Goal: Information Seeking & Learning: Find specific fact

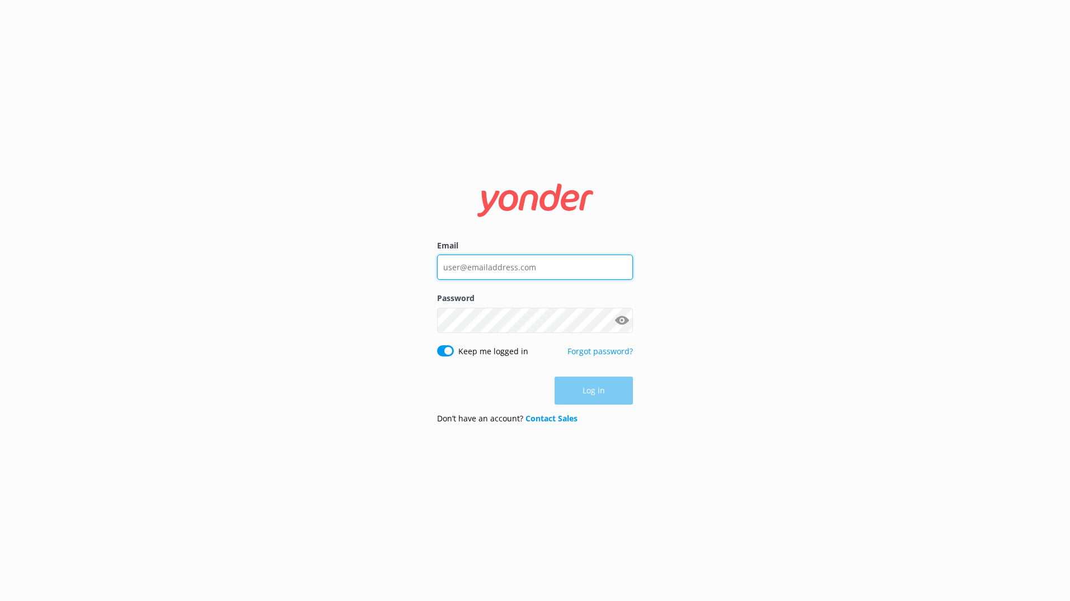
type input "[PERSON_NAME][EMAIL_ADDRESS][PERSON_NAME][DOMAIN_NAME]"
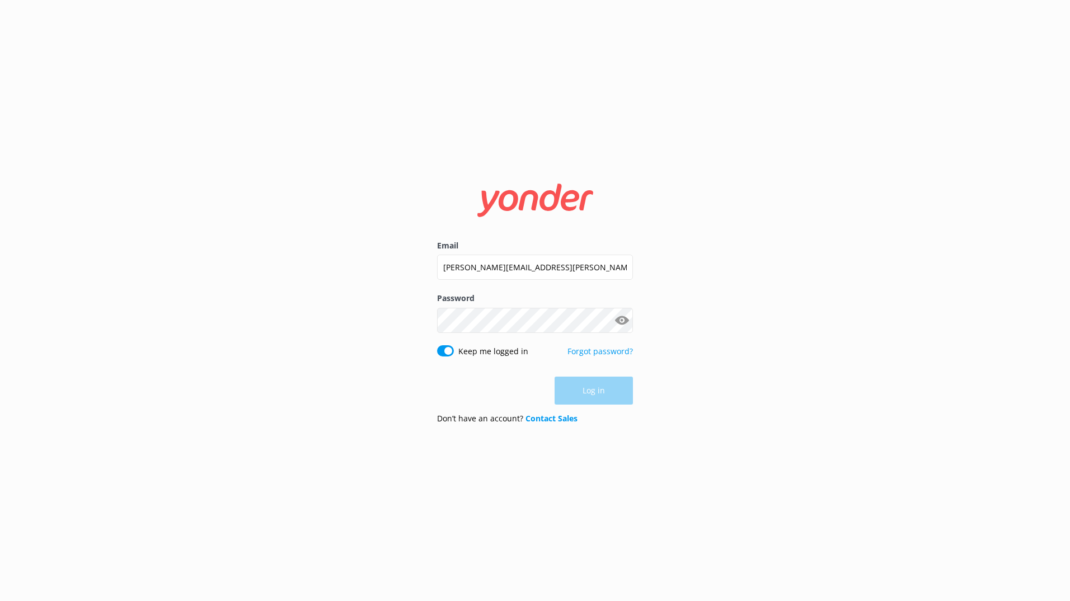
click at [595, 391] on div "Log in" at bounding box center [535, 391] width 196 height 28
click at [593, 393] on button "Log in" at bounding box center [594, 391] width 78 height 28
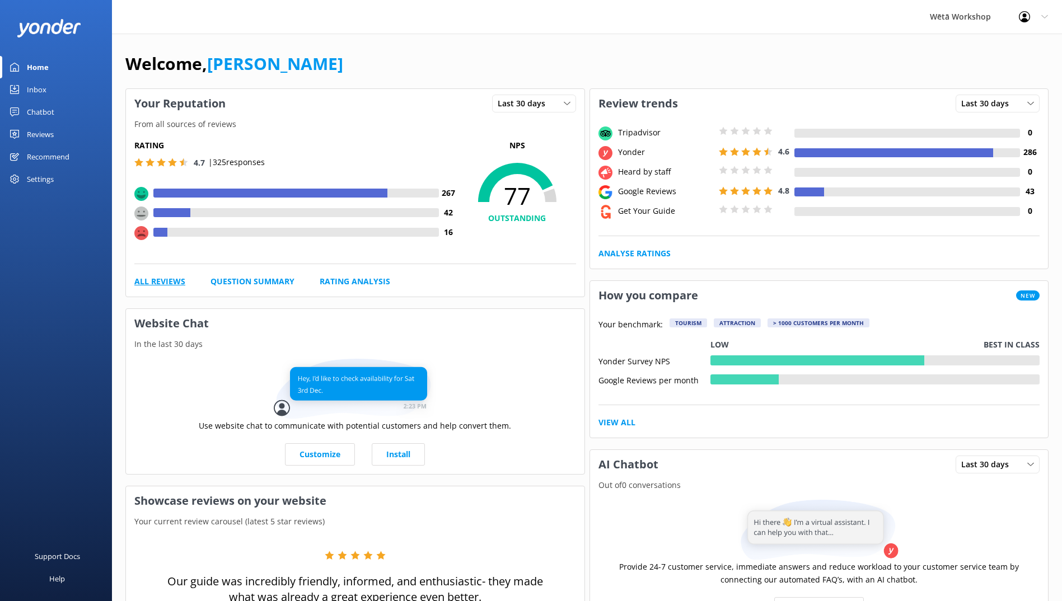
click at [161, 284] on link "All Reviews" at bounding box center [159, 281] width 51 height 12
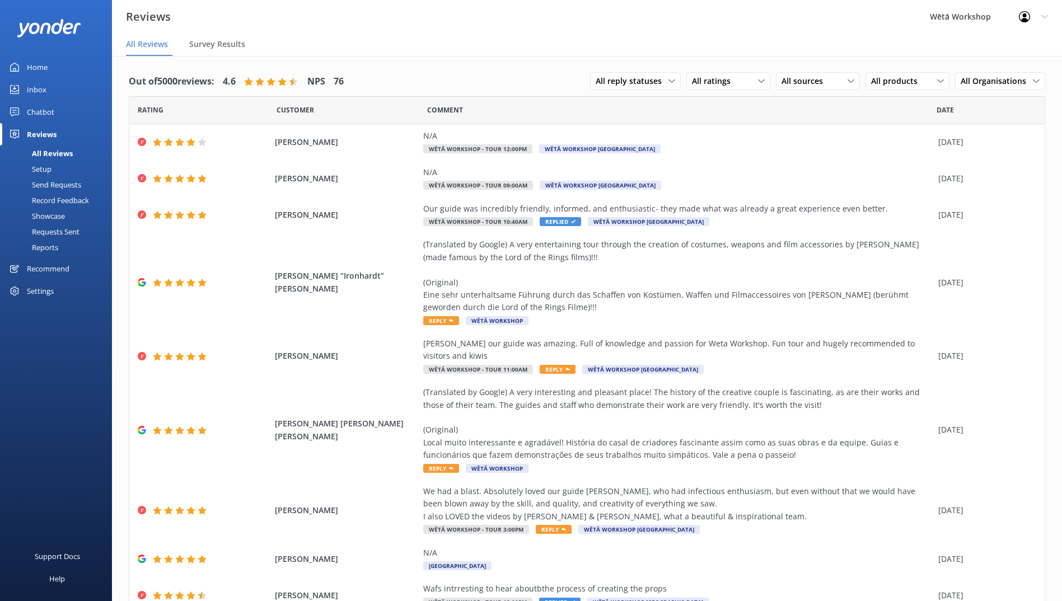
click at [36, 91] on div "Inbox" at bounding box center [37, 89] width 20 height 22
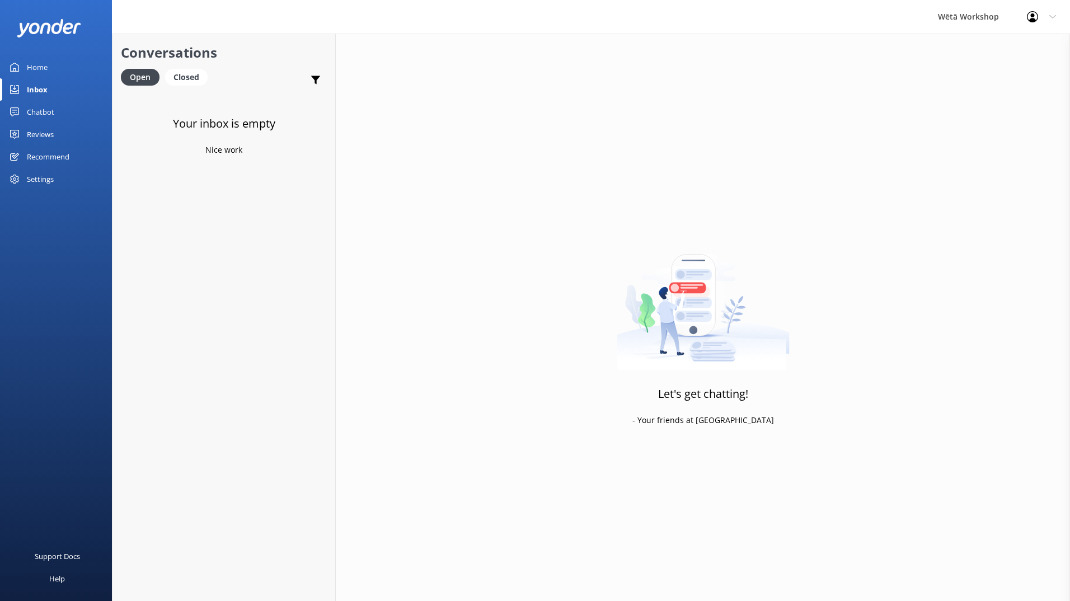
click at [36, 69] on div "Home" at bounding box center [37, 67] width 21 height 22
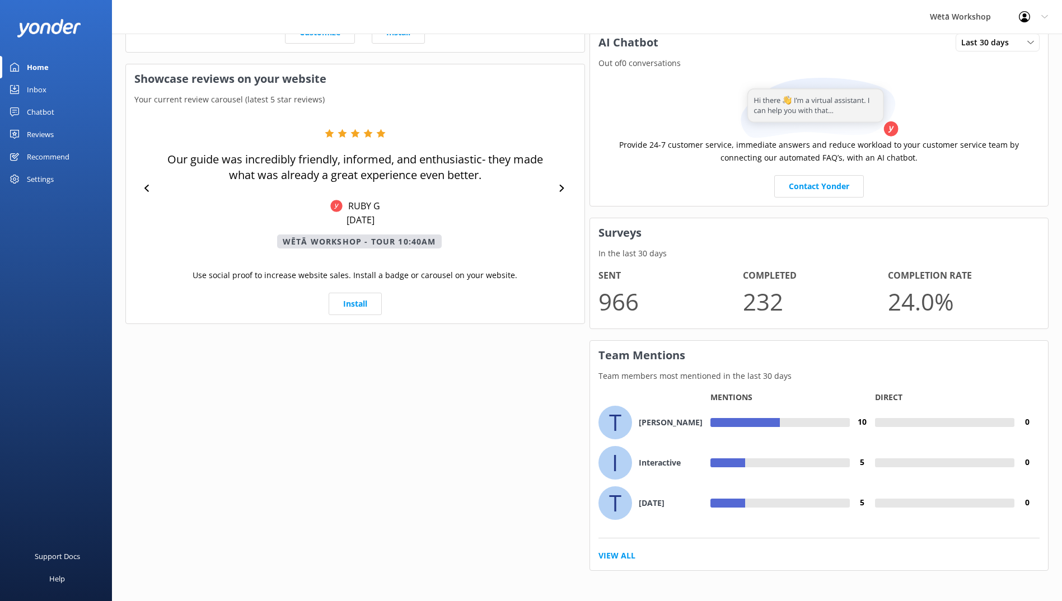
scroll to position [425, 0]
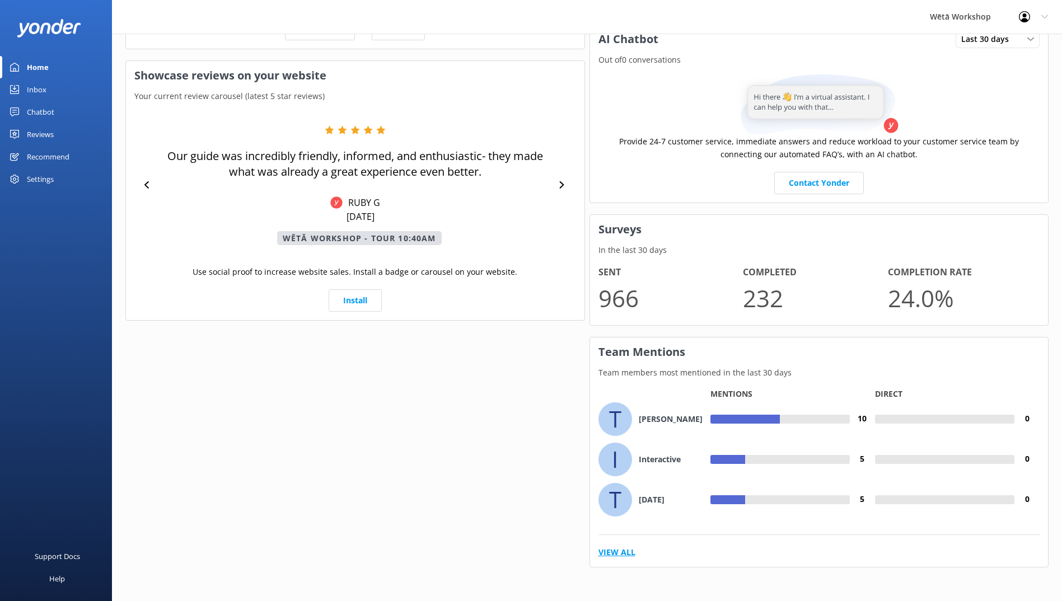
click at [629, 549] on link "View All" at bounding box center [616, 552] width 37 height 12
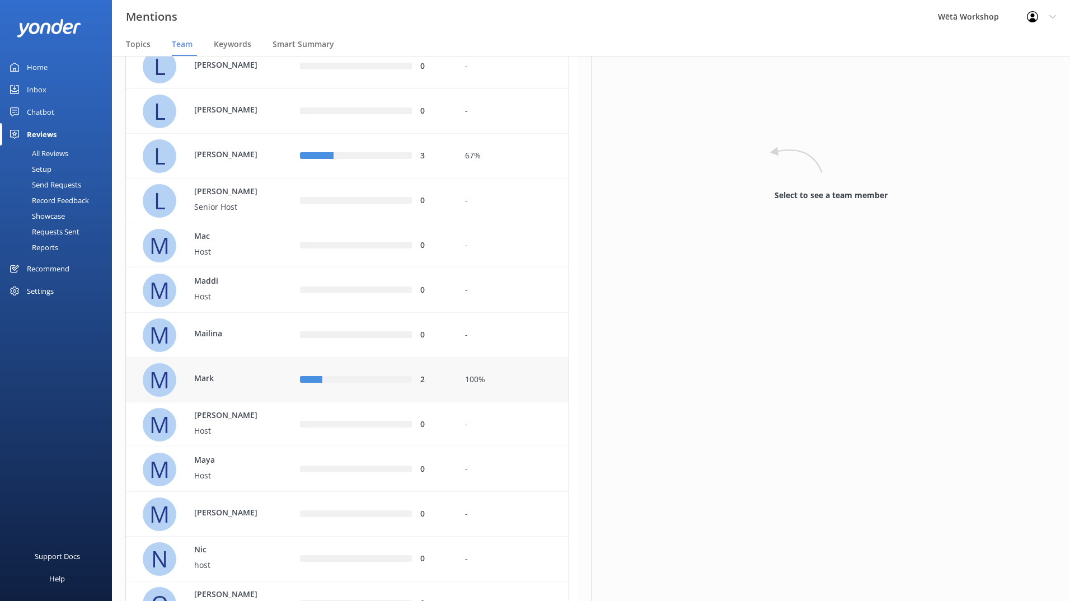
scroll to position [1511, 0]
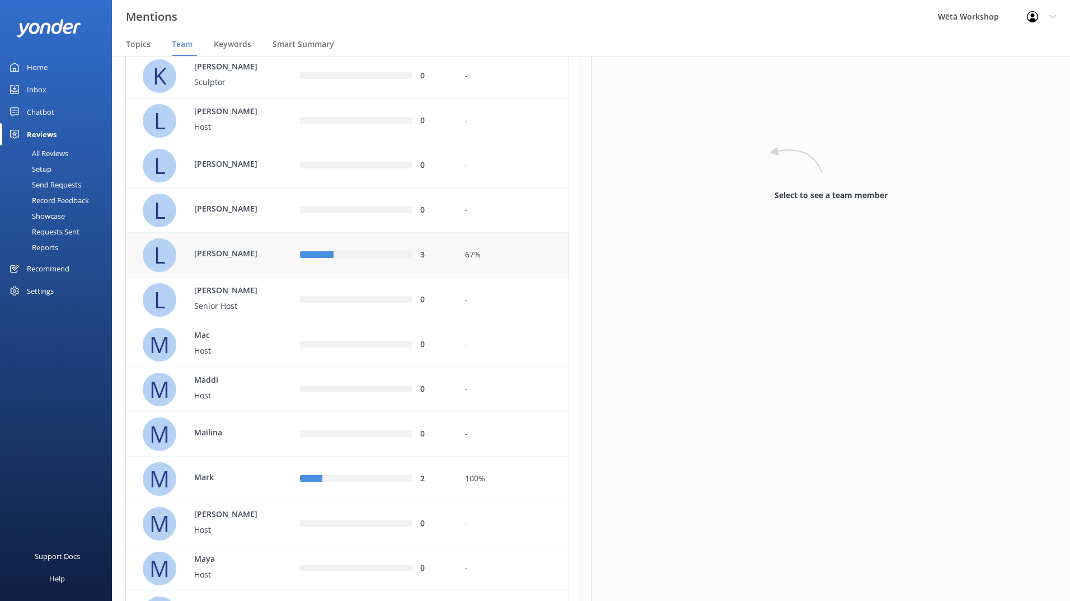
click at [515, 260] on div "67%" at bounding box center [512, 255] width 95 height 12
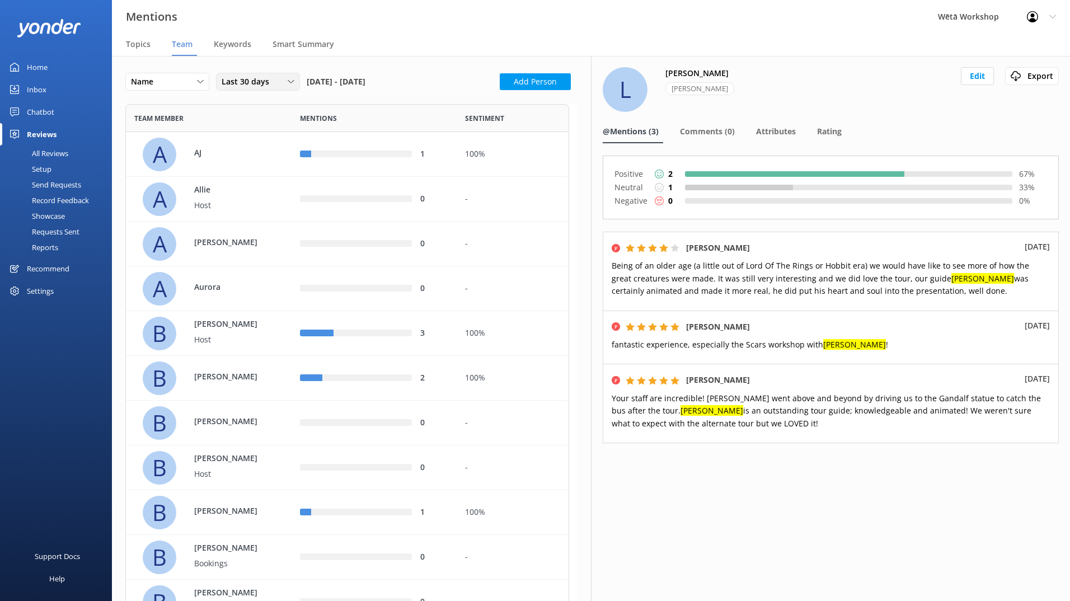
click at [253, 82] on span "Last 30 days" at bounding box center [249, 82] width 54 height 12
click at [248, 170] on div "Last 180 days" at bounding box center [244, 172] width 44 height 11
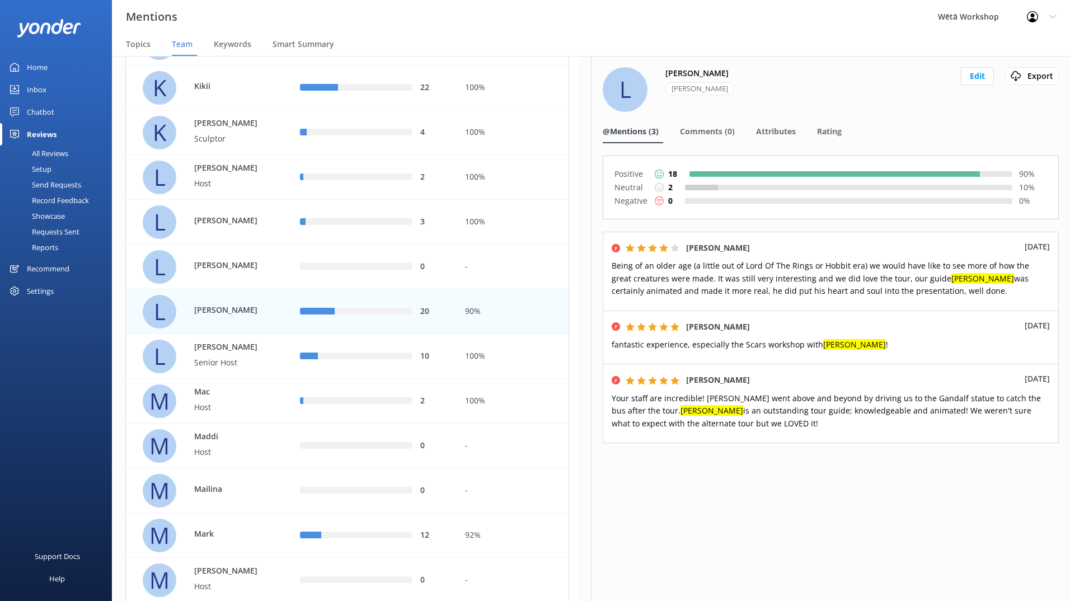
scroll to position [1455, 0]
click at [275, 245] on div "L Leo" at bounding box center [209, 266] width 166 height 45
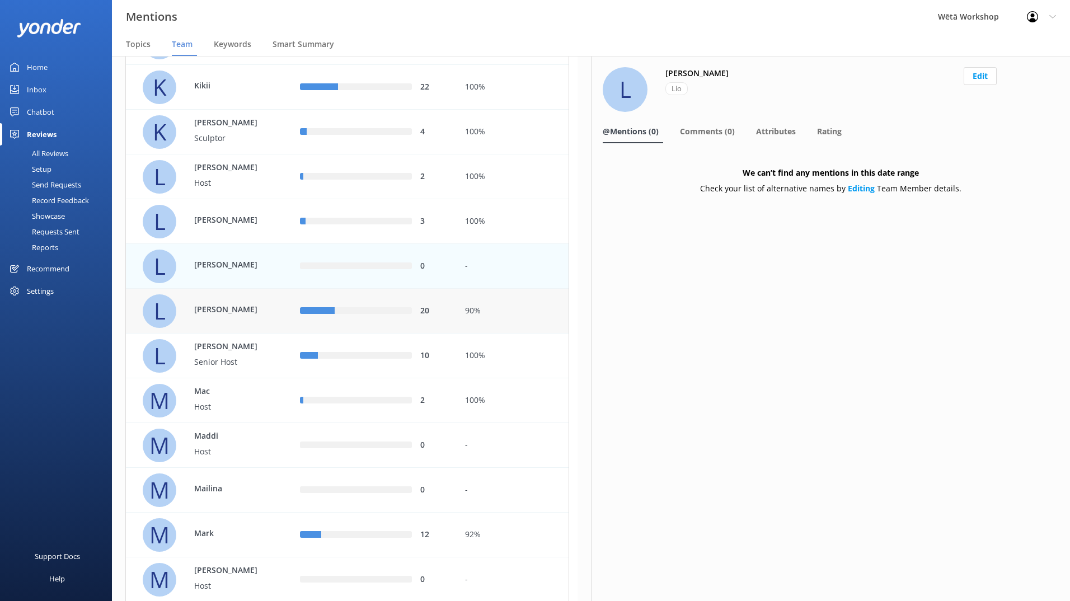
click at [252, 307] on p "Liam" at bounding box center [230, 309] width 73 height 12
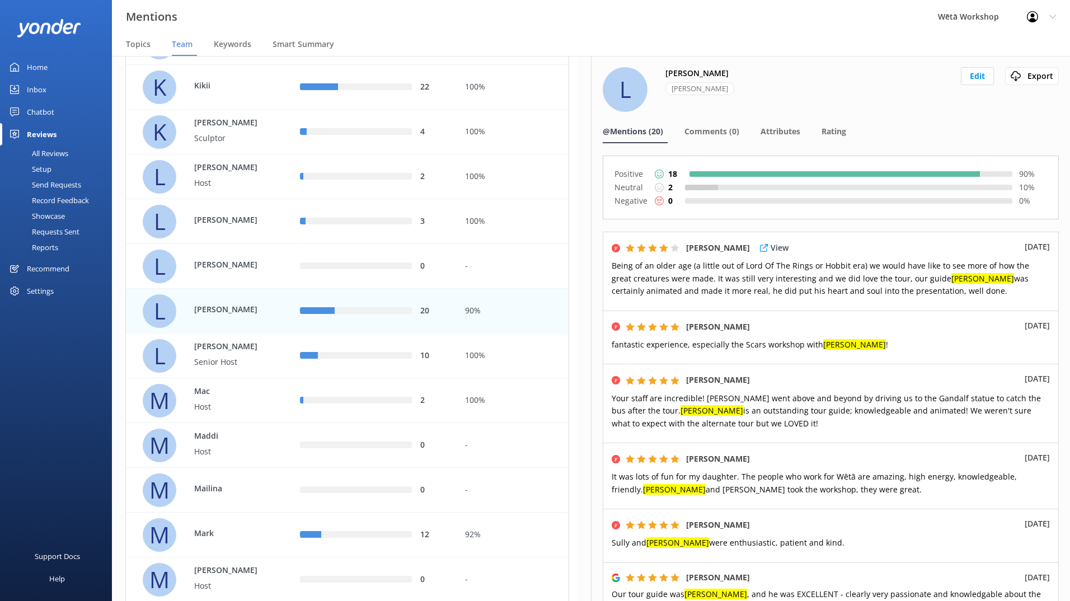
drag, startPoint x: 883, startPoint y: 279, endPoint x: 912, endPoint y: 294, distance: 33.6
click at [912, 294] on p "Being of an older age (a little out of Lord Of The Rings or Hobbit era) we woul…" at bounding box center [831, 279] width 438 height 38
copy span "our guide Liam was certainly animated and made it more real, he did put his hea…"
click at [829, 251] on div "GILLIAN O'REILLY View 22nd Aug 2025" at bounding box center [831, 248] width 438 height 15
click at [784, 247] on p "View" at bounding box center [780, 248] width 18 height 12
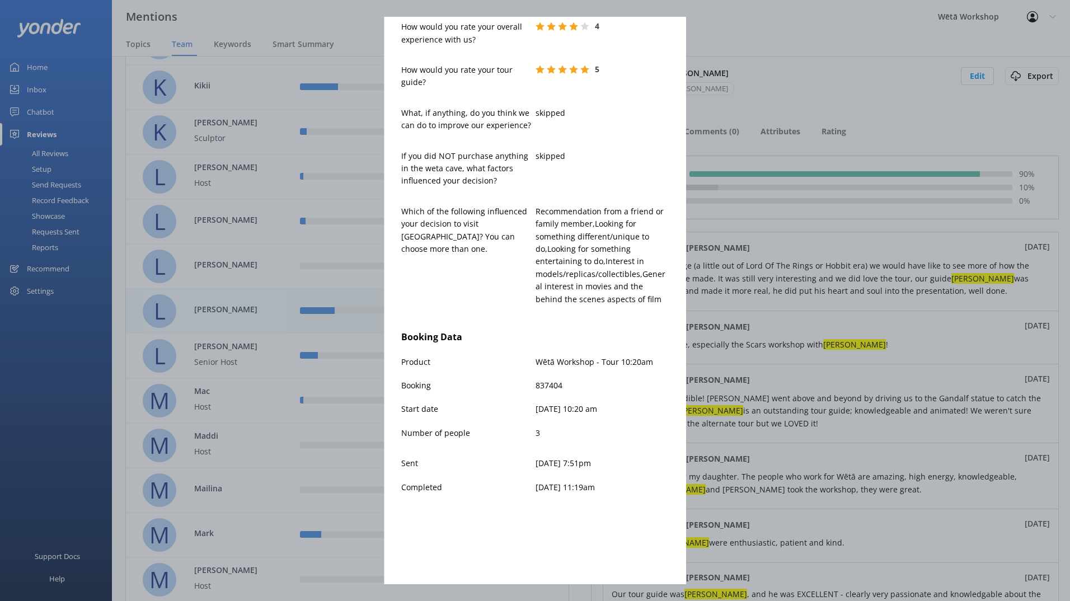
scroll to position [224, 0]
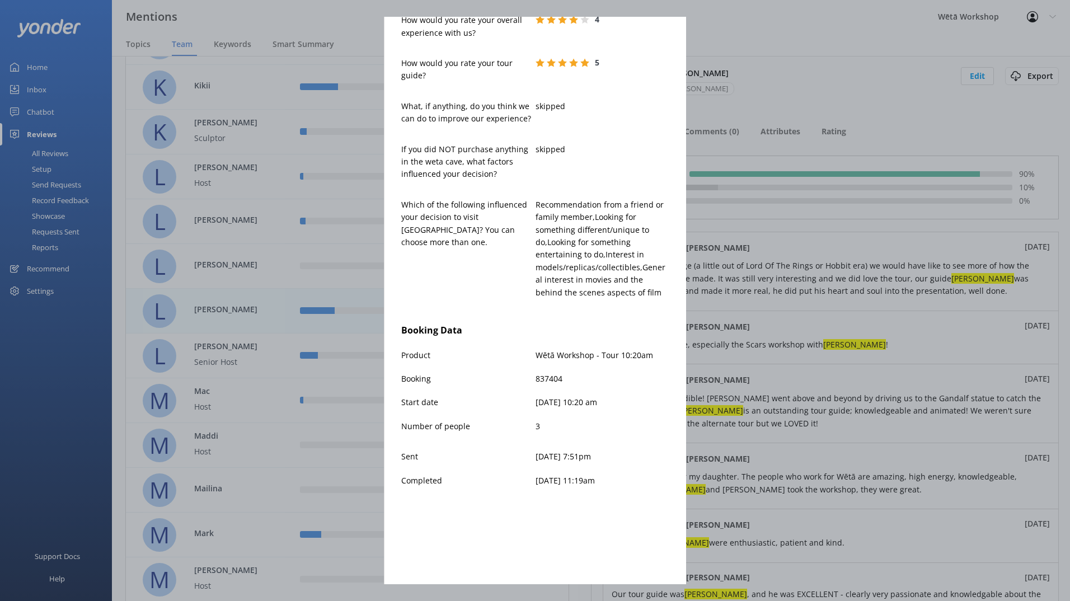
drag, startPoint x: 846, startPoint y: 318, endPoint x: 861, endPoint y: 321, distance: 14.8
click at [847, 318] on div "GILLIAN O'REILLY jill.lou.nz@gmail.com 4 Sat, 23rd Aug 2025 Being of an older a…" at bounding box center [535, 300] width 1070 height 601
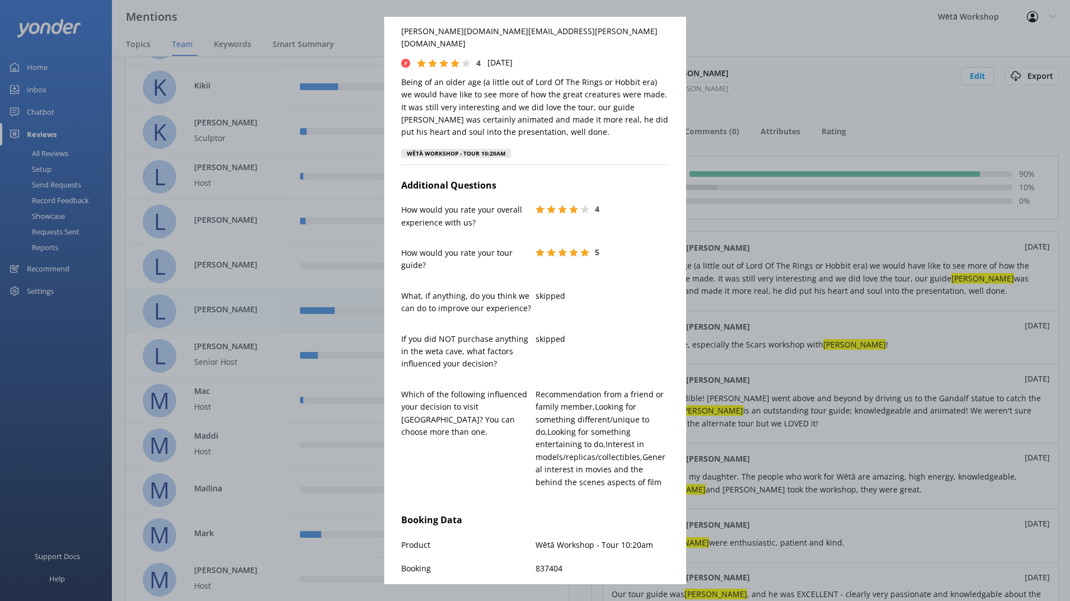
scroll to position [0, 0]
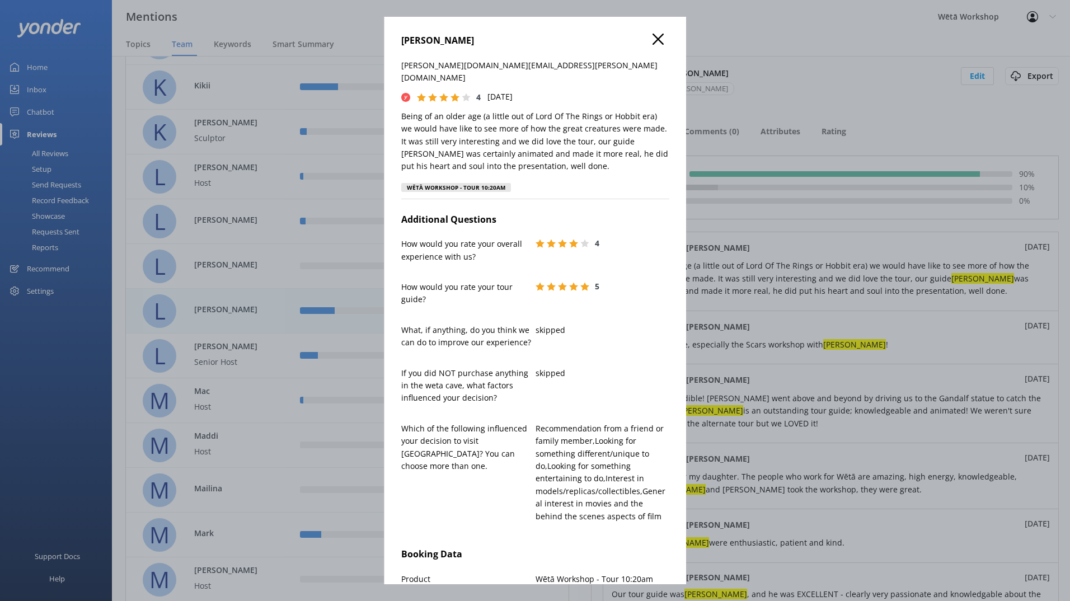
click at [653, 43] on icon at bounding box center [658, 39] width 11 height 11
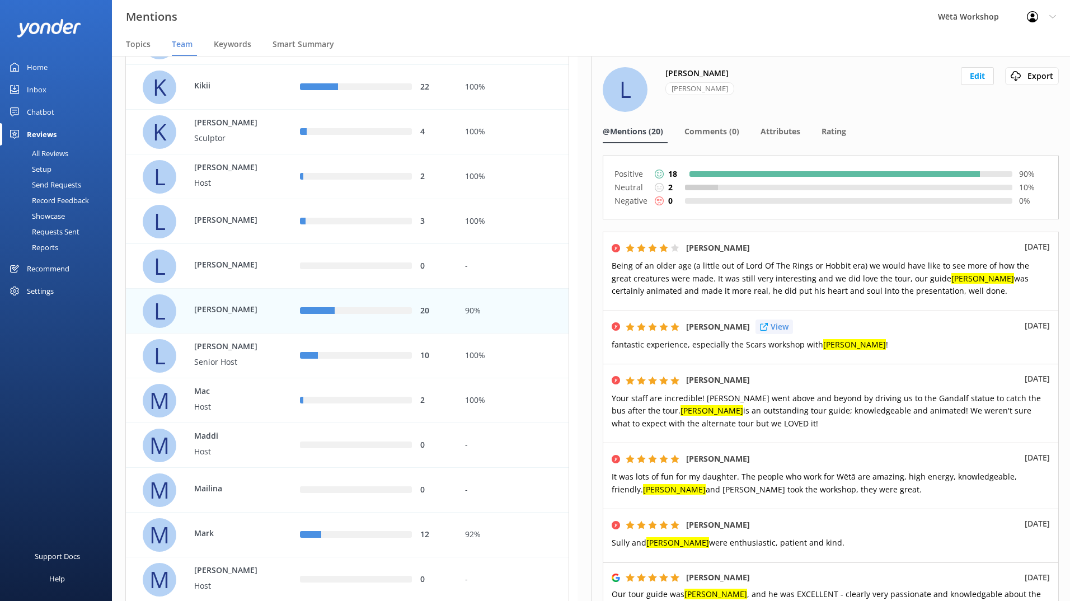
click at [788, 327] on p "View" at bounding box center [780, 327] width 18 height 12
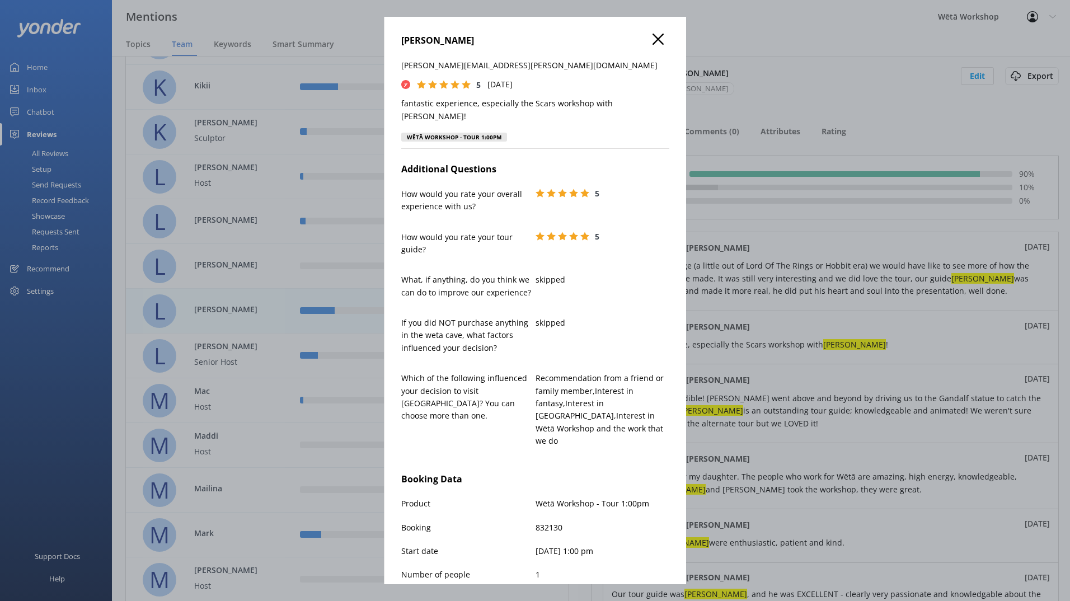
scroll to position [56, 0]
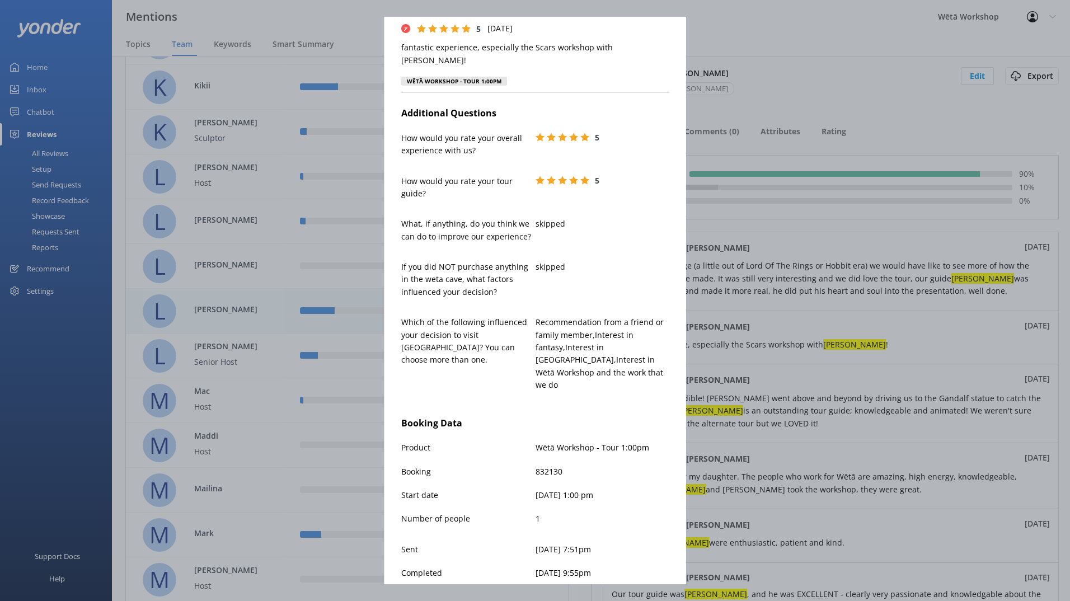
click at [778, 284] on div "LORENZO FACINELLI lorenzo.facinelli@gmail.com 5 Tue, 19th Aug 2025 fantastic ex…" at bounding box center [535, 300] width 1070 height 601
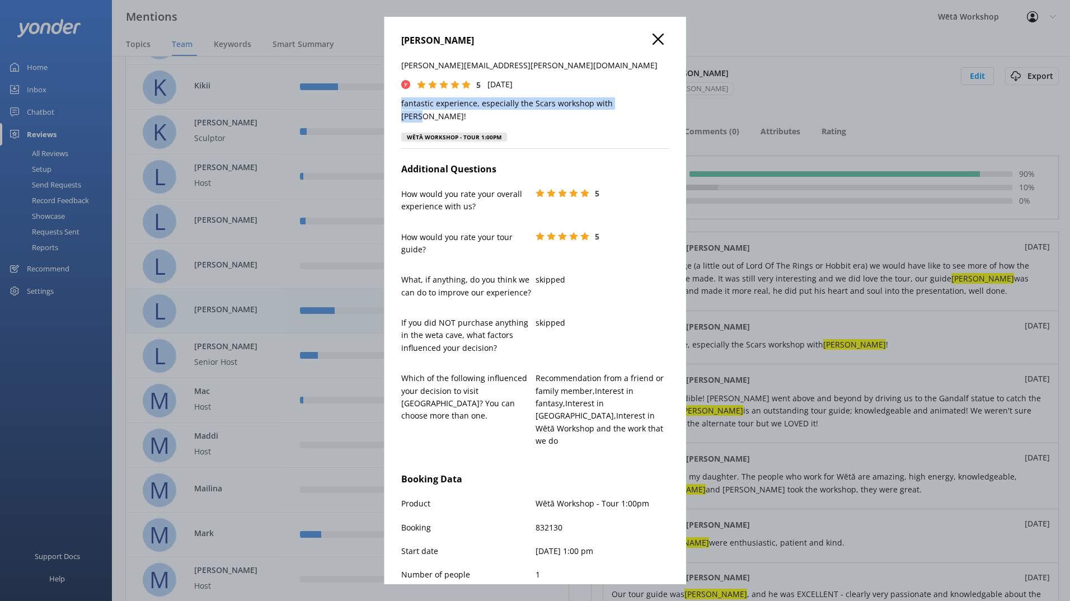
drag, startPoint x: 631, startPoint y: 105, endPoint x: 384, endPoint y: 102, distance: 246.9
click at [384, 102] on div "LORENZO FACINELLI lorenzo.facinelli@gmail.com 5 Tue, 19th Aug 2025 fantastic ex…" at bounding box center [535, 301] width 302 height 568
copy p "fantastic experience, especially the Scars workshop with Liam!"
click at [653, 41] on use at bounding box center [658, 39] width 11 height 11
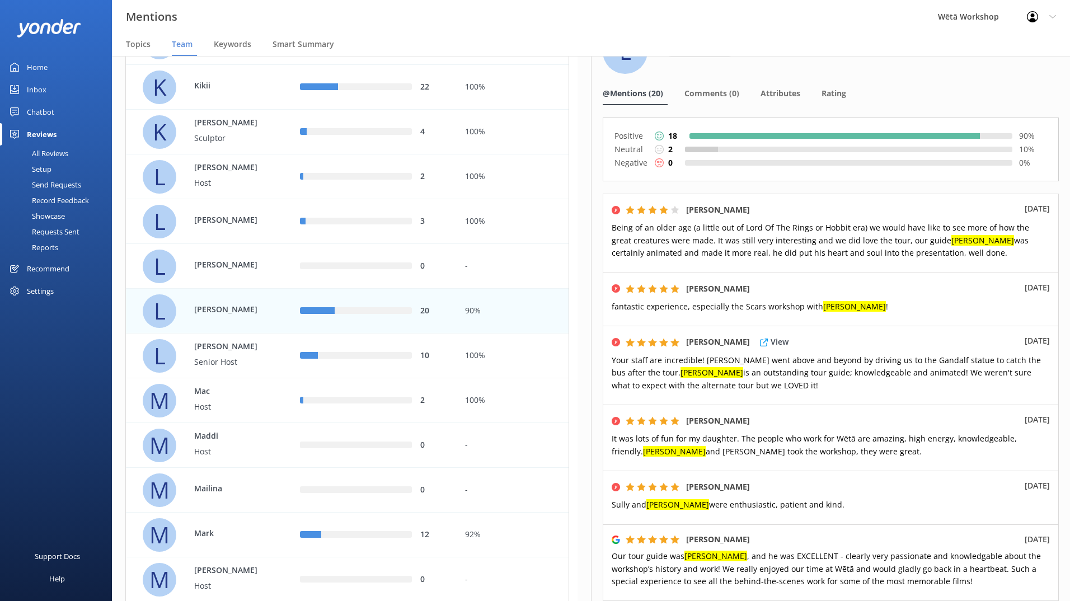
scroll to position [56, 0]
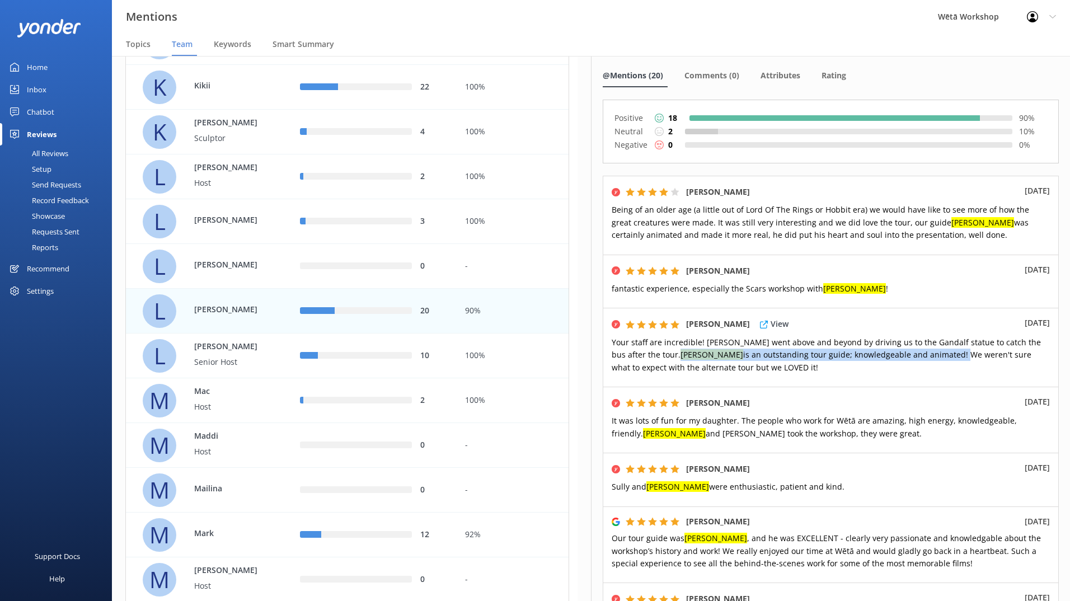
drag, startPoint x: 633, startPoint y: 353, endPoint x: 868, endPoint y: 355, distance: 235.7
click at [868, 355] on span "Your staff are incredible! Derek went above and beyond by driving us to the Gan…" at bounding box center [826, 355] width 429 height 36
copy span "Liam is an outstanding tour guide; knowledgeable and animated!"
click at [778, 319] on p "View" at bounding box center [780, 324] width 18 height 12
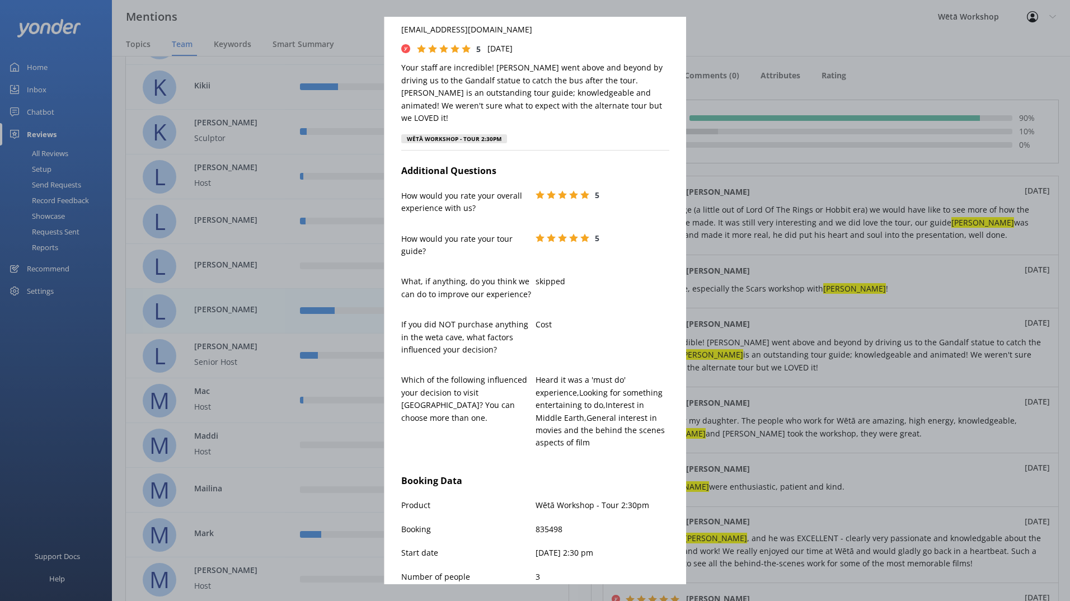
scroll to position [0, 0]
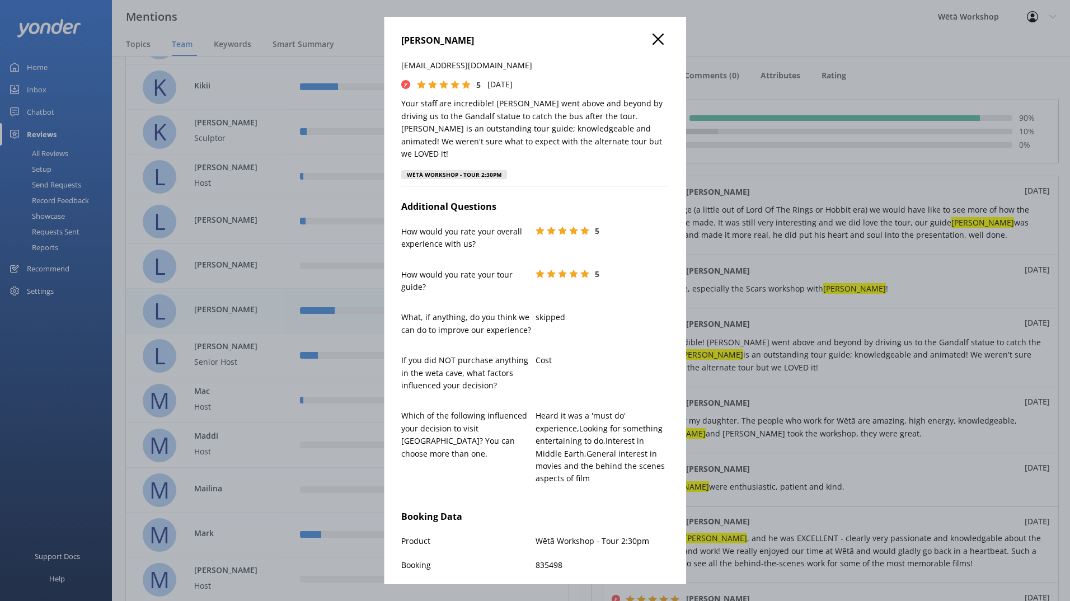
click at [653, 31] on div "AMANDA CHAN Amandaellenchan@gmail.com 5 Sun, 3rd Aug 2025 Your staff are incred…" at bounding box center [535, 301] width 302 height 568
click at [653, 36] on use at bounding box center [658, 39] width 11 height 11
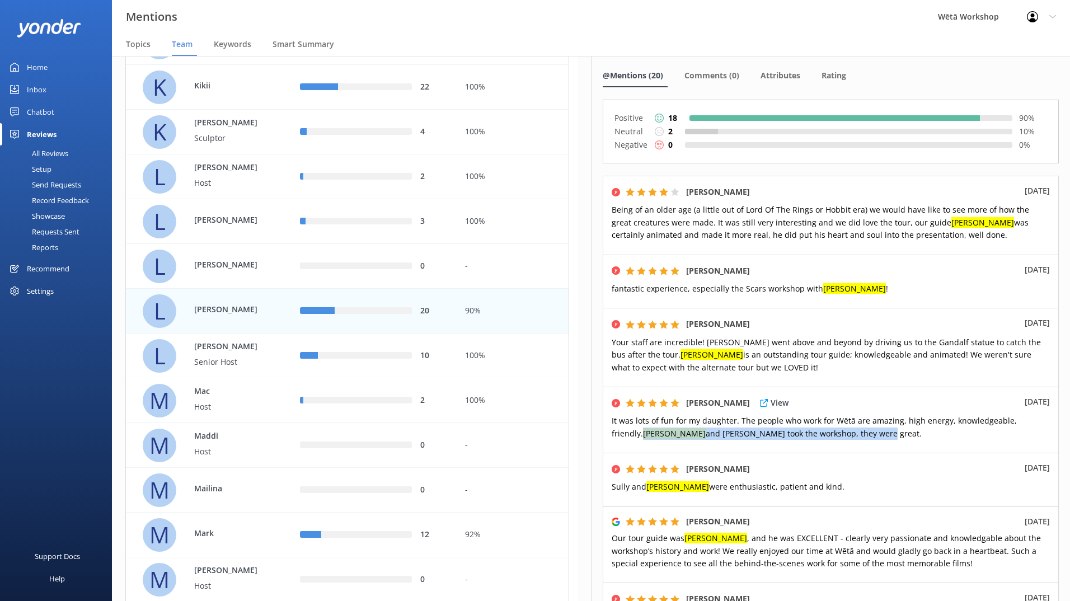
drag, startPoint x: 611, startPoint y: 434, endPoint x: 799, endPoint y: 440, distance: 188.2
click at [799, 440] on div "TAMARA COCHRANE View 8th Jul 2025 It was lots of fun for my daughter. The peopl…" at bounding box center [831, 420] width 456 height 66
drag, startPoint x: 799, startPoint y: 440, endPoint x: 797, endPoint y: 424, distance: 16.3
click at [832, 453] on div "RUTH MCDAVITT View 8th Jul 2025 Sully and Liam were enthusiastic, patient and k…" at bounding box center [831, 480] width 456 height 54
click at [789, 405] on p "View" at bounding box center [780, 403] width 18 height 12
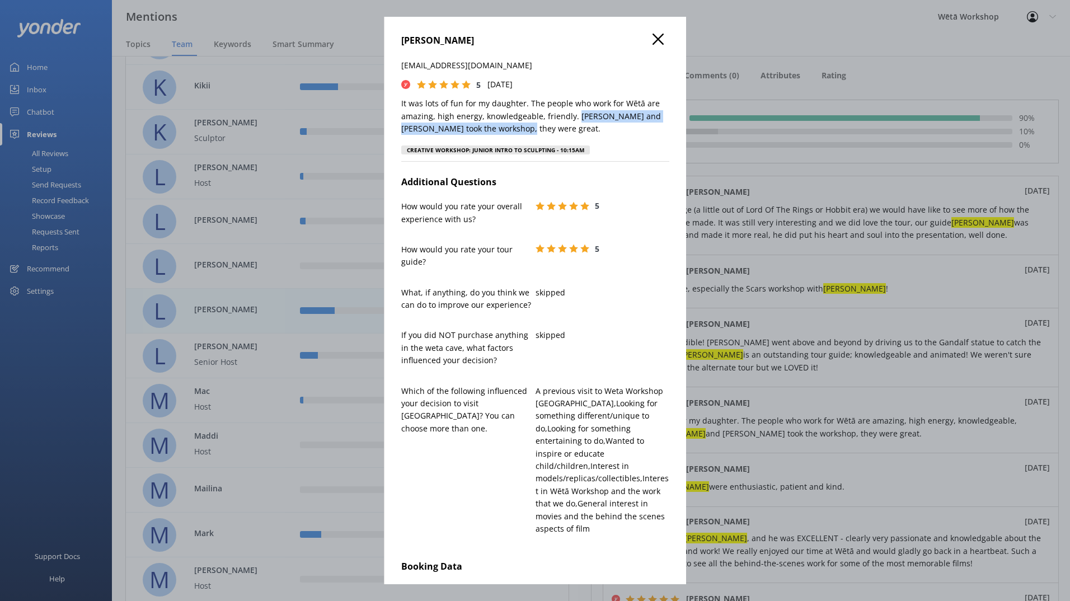
drag, startPoint x: 574, startPoint y: 115, endPoint x: 576, endPoint y: 125, distance: 9.7
click at [576, 125] on p "It was lots of fun for my daughter. The people who work for Wētā are amazing, h…" at bounding box center [535, 116] width 268 height 38
copy p "Liam and Sully took the workshop, they were great."
click at [653, 39] on use at bounding box center [658, 39] width 11 height 11
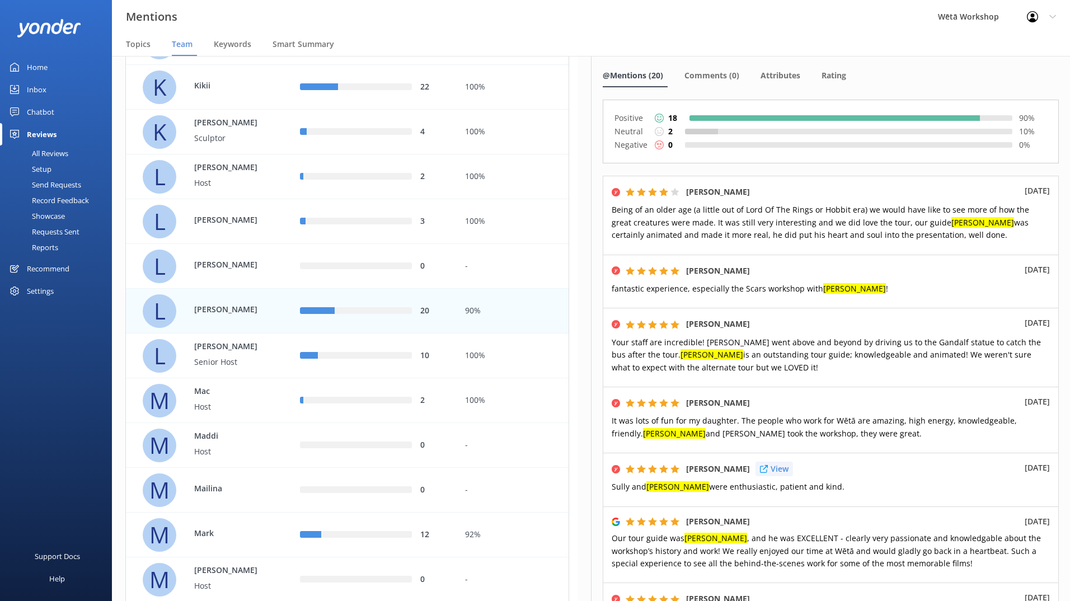
click at [776, 469] on p "View" at bounding box center [780, 469] width 18 height 12
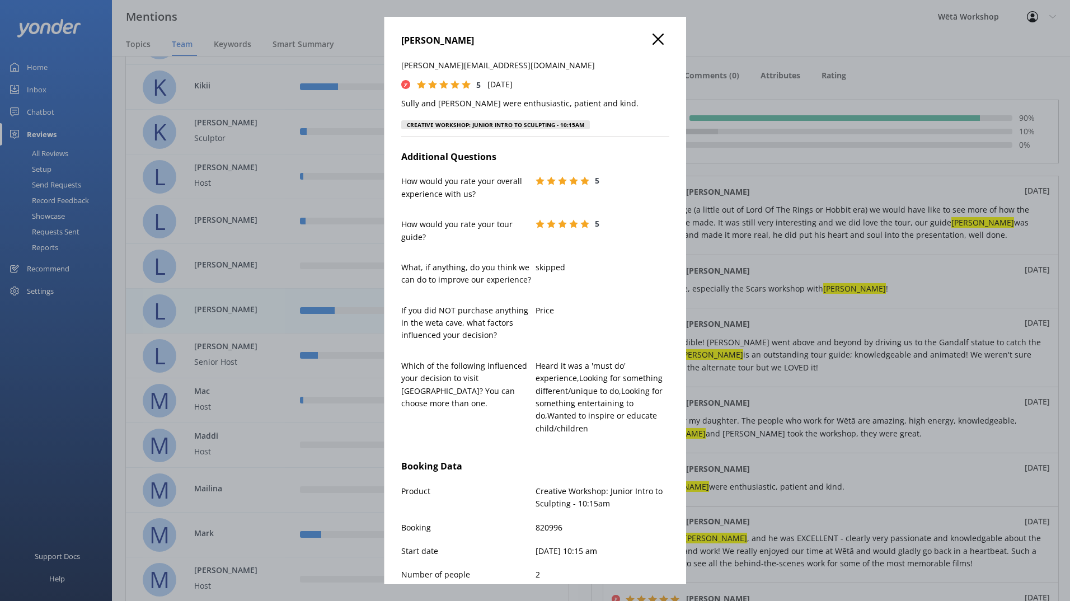
click at [653, 37] on icon at bounding box center [658, 39] width 11 height 11
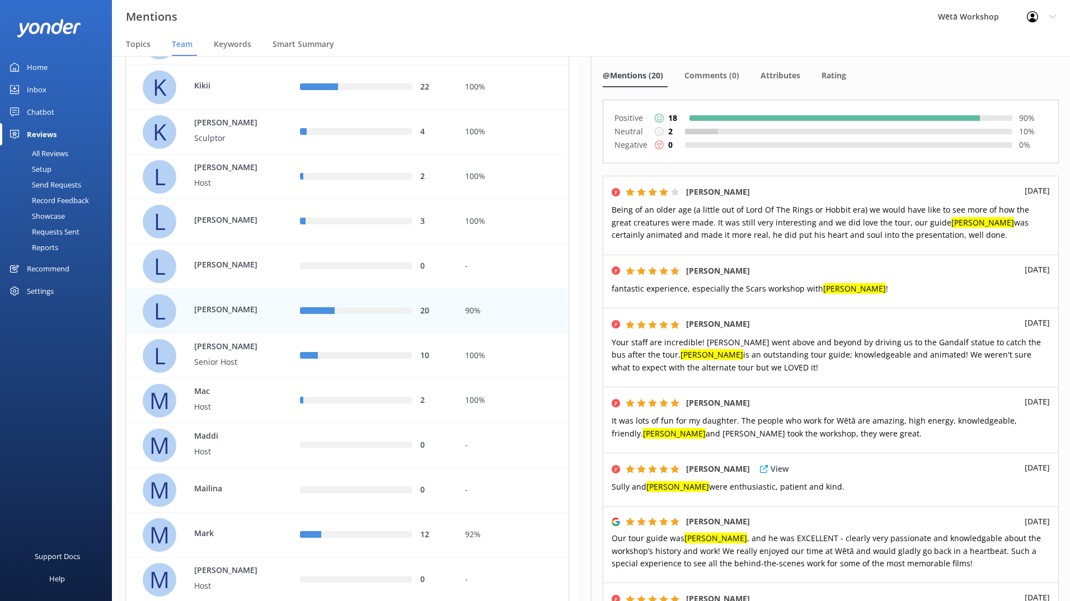
drag, startPoint x: 647, startPoint y: 485, endPoint x: 800, endPoint y: 494, distance: 154.2
click at [800, 494] on div "RUTH MCDAVITT View 8th Jul 2025 Sully and Liam were enthusiastic, patient and k…" at bounding box center [831, 480] width 456 height 54
copy span "Liam were enthusiastic, patient and kind."
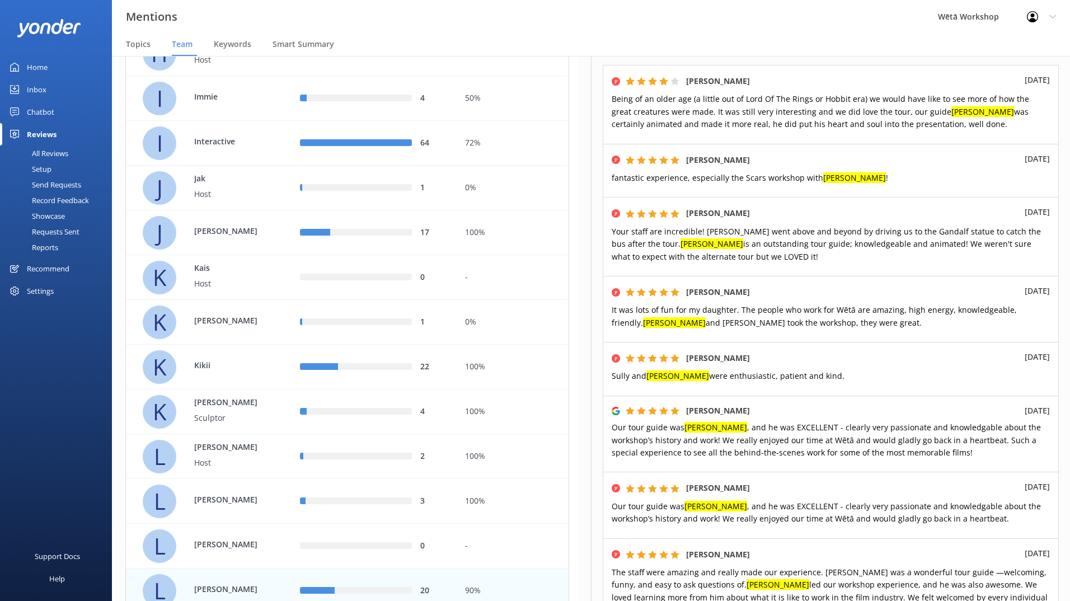
scroll to position [168, 0]
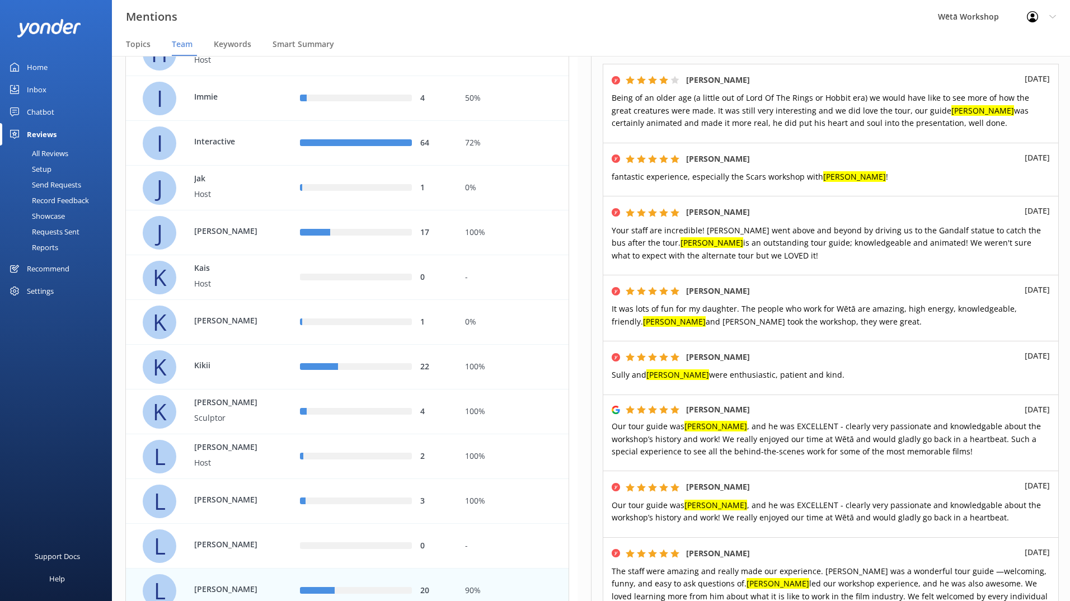
click at [611, 427] on div "Abigail Lee 7th Jul 2025 Our tour guide was Liam , and he was EXCELLENT - clear…" at bounding box center [831, 433] width 456 height 77
click at [621, 429] on span "Our tour guide was Liam , and he was EXCELLENT - clearly very passionate and kn…" at bounding box center [826, 439] width 429 height 36
click at [612, 428] on span "Our tour guide was Liam , and he was EXCELLENT - clearly very passionate and kn…" at bounding box center [826, 439] width 429 height 36
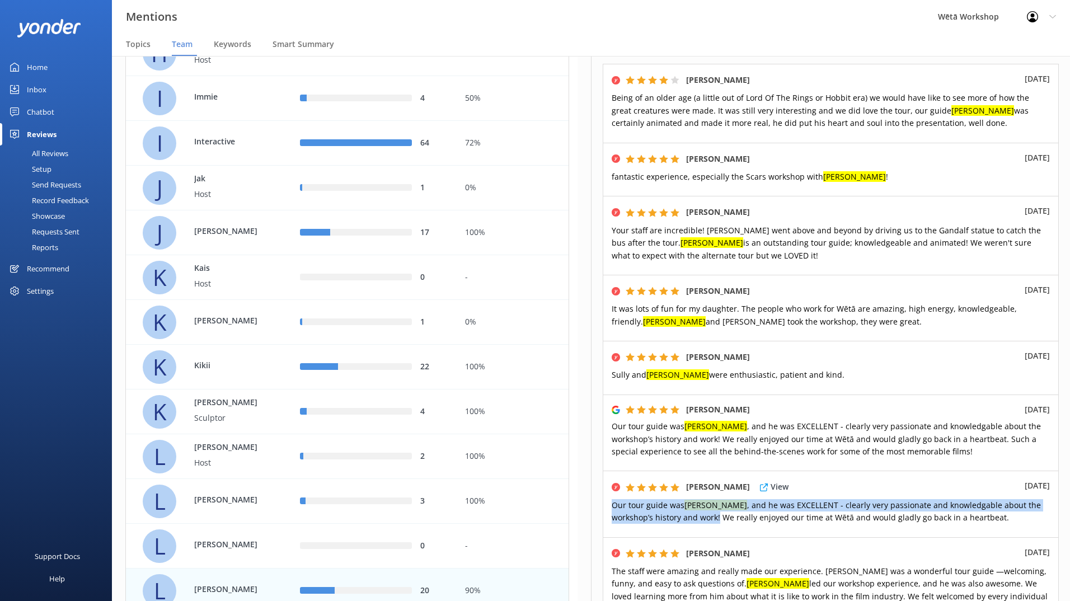
drag, startPoint x: 612, startPoint y: 505, endPoint x: 676, endPoint y: 523, distance: 65.7
click at [676, 523] on span "Our tour guide was Liam , and he was EXCELLENT - clearly very passionate and kn…" at bounding box center [826, 511] width 429 height 23
copy span "Our tour guide was Liam , and he was EXCELLENT - clearly very passionate and kn…"
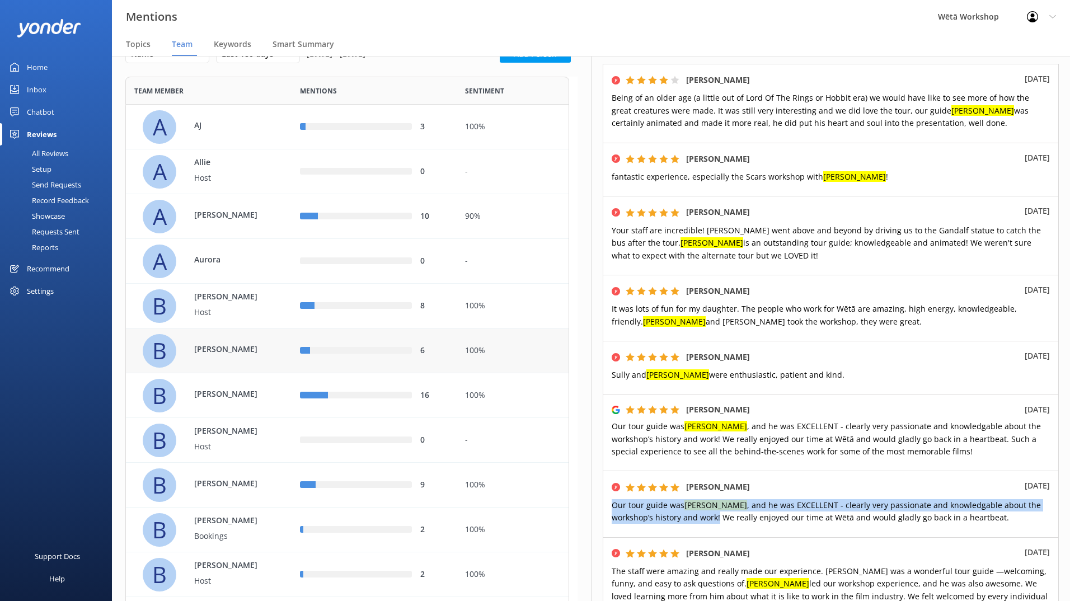
scroll to position [0, 0]
